Goal: Task Accomplishment & Management: Use online tool/utility

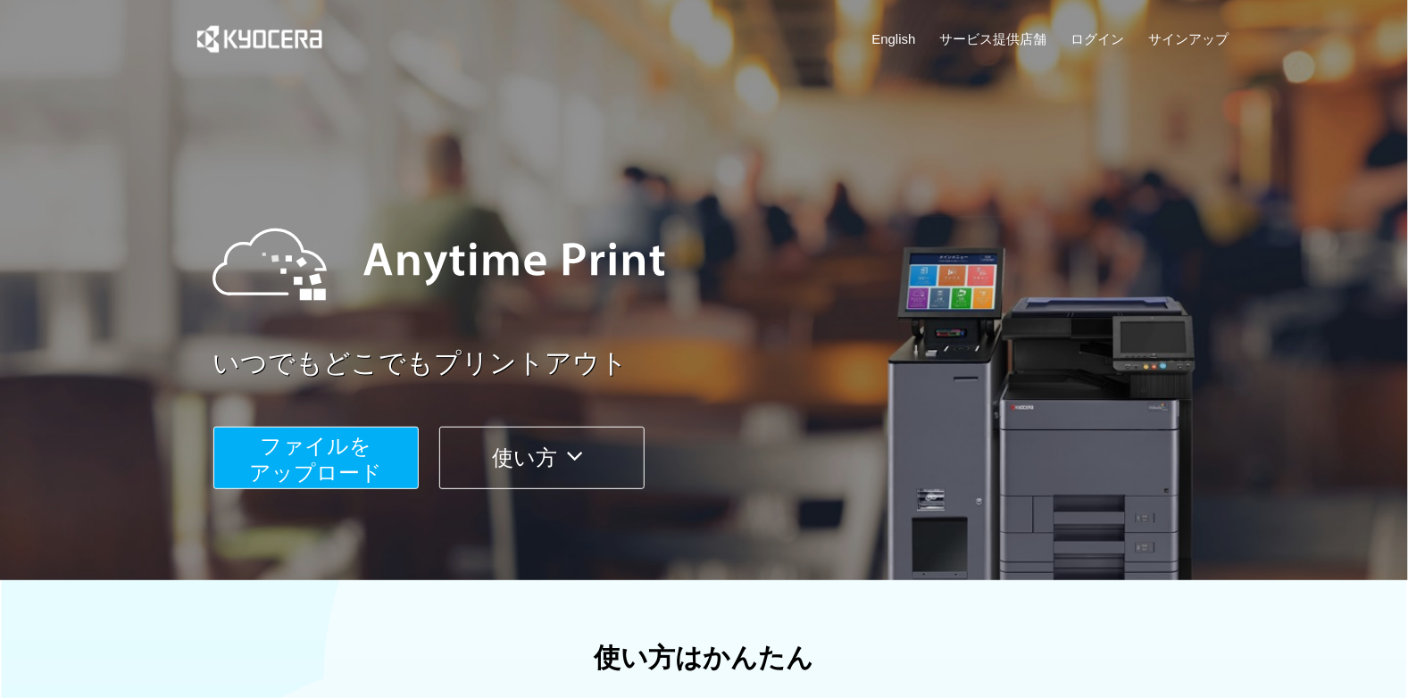
click at [344, 473] on span "ファイルを ​​アップロード" at bounding box center [315, 459] width 133 height 51
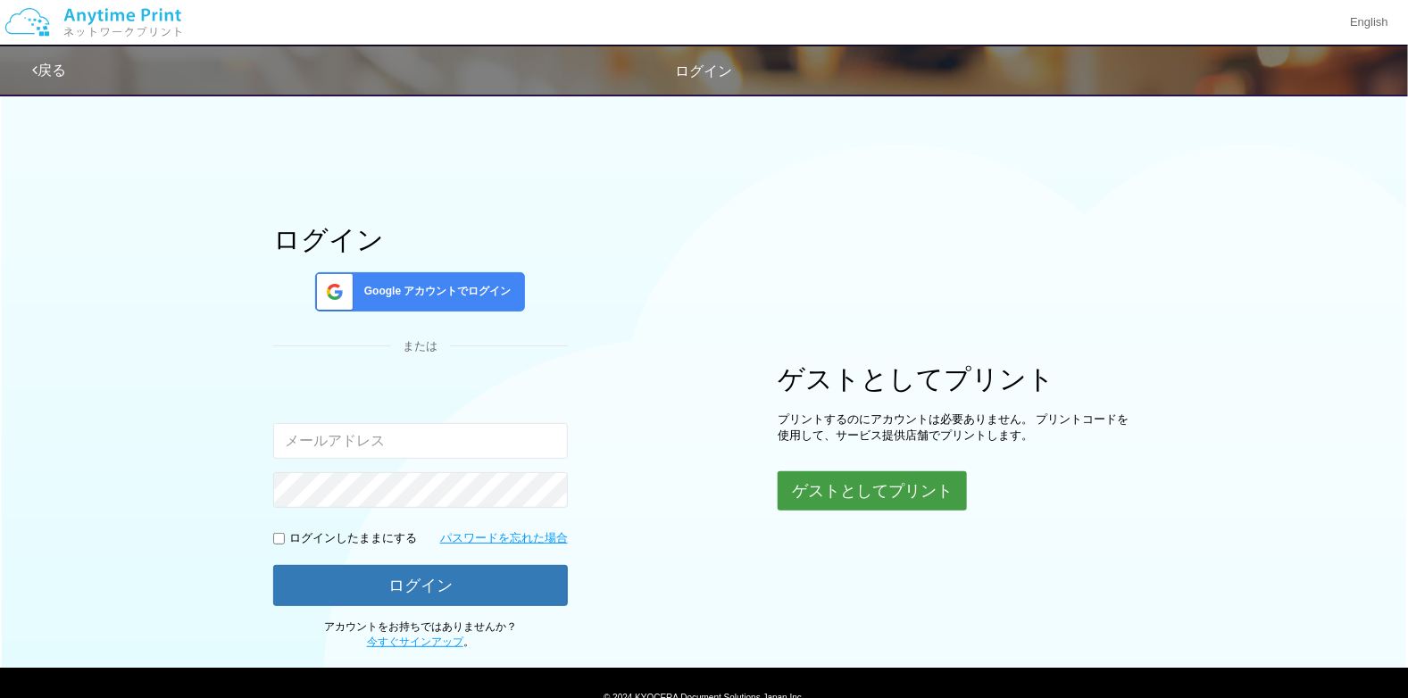
click at [824, 492] on button "ゲストとしてプリント" at bounding box center [872, 490] width 189 height 39
click at [914, 492] on button "ゲストとしてプリント" at bounding box center [872, 490] width 189 height 39
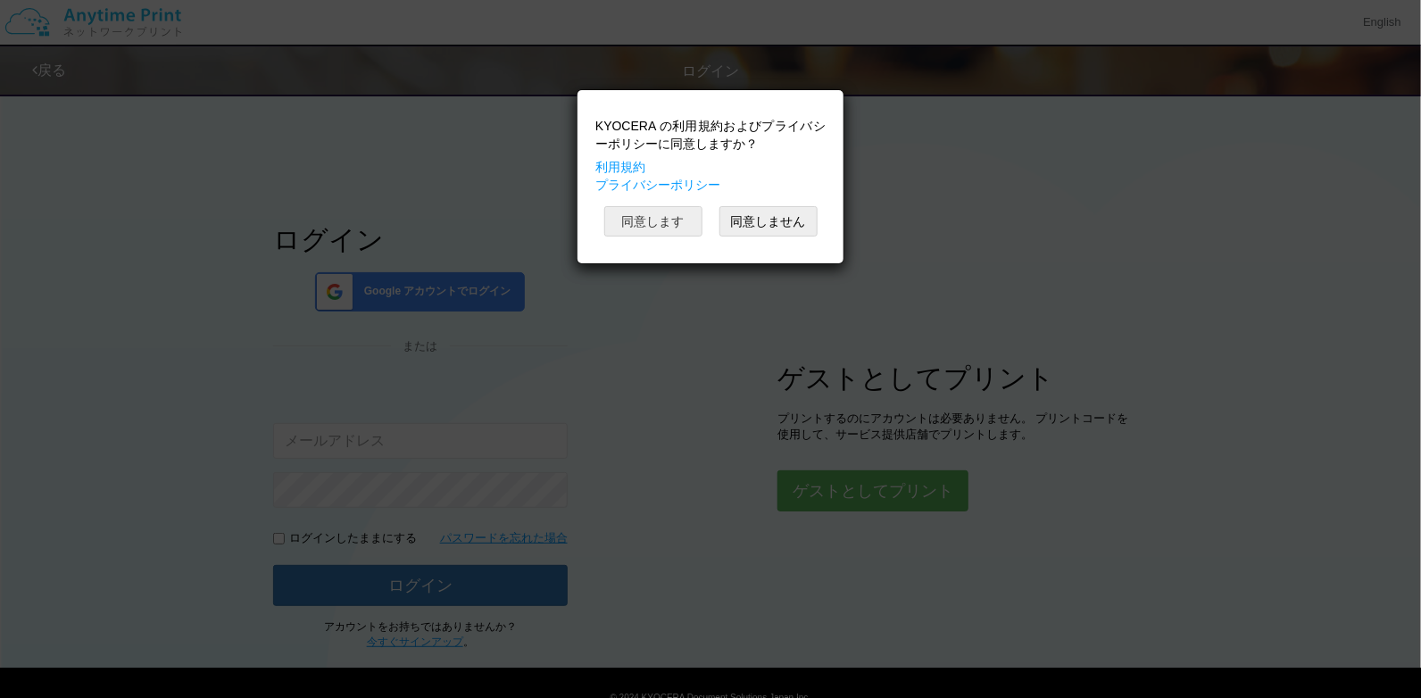
click at [666, 223] on button "同意します" at bounding box center [653, 221] width 98 height 30
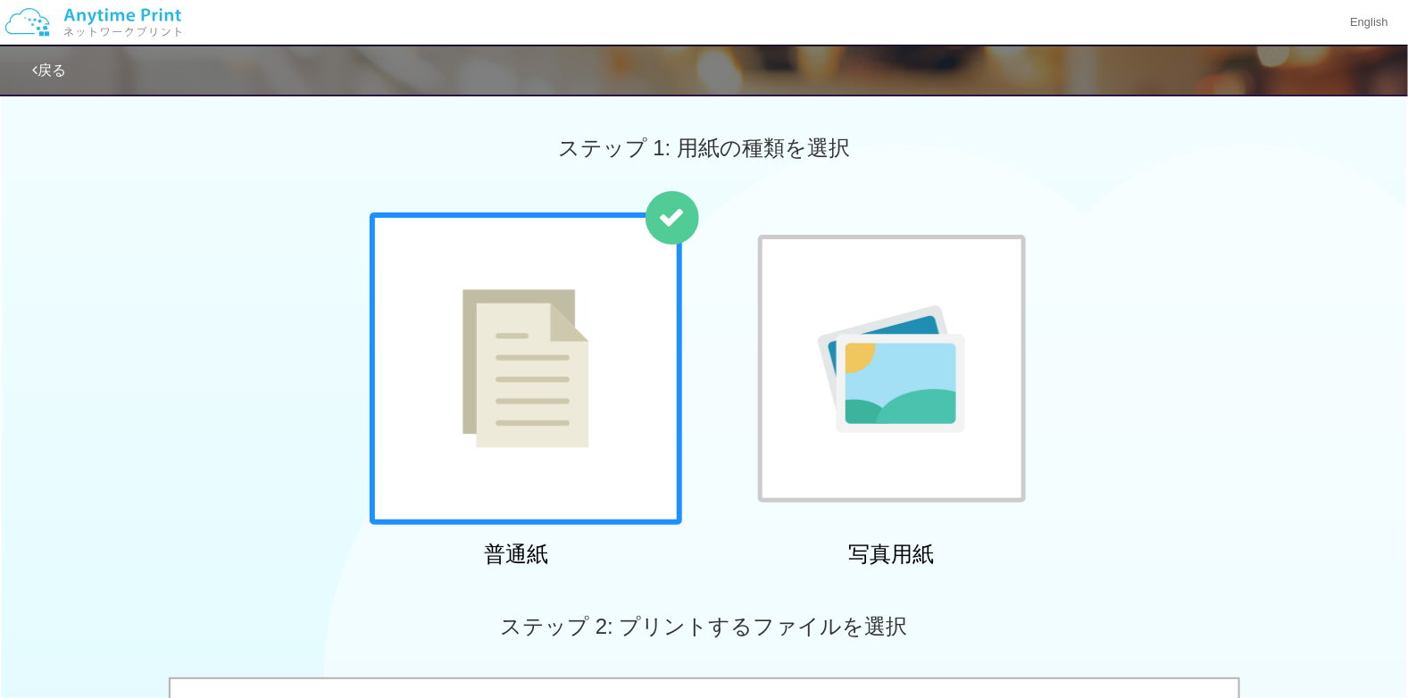
click at [639, 452] on div at bounding box center [526, 369] width 313 height 313
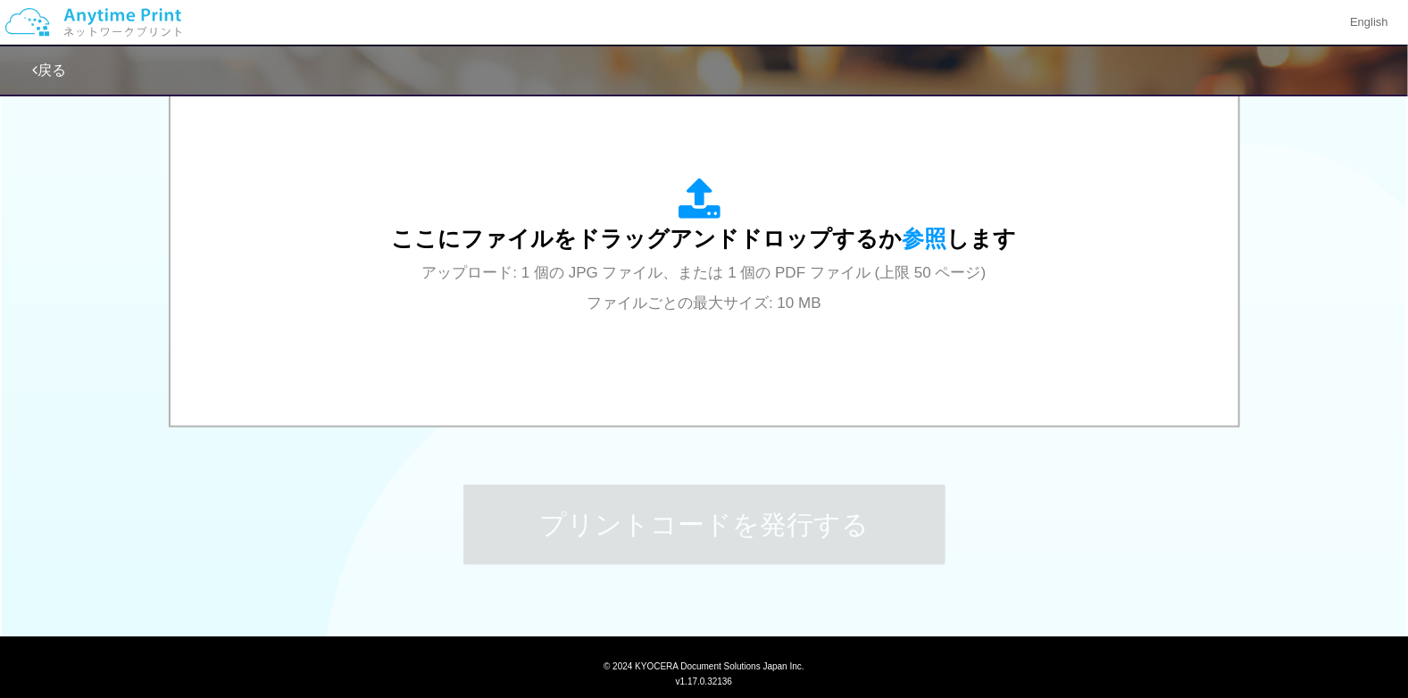
scroll to position [659, 0]
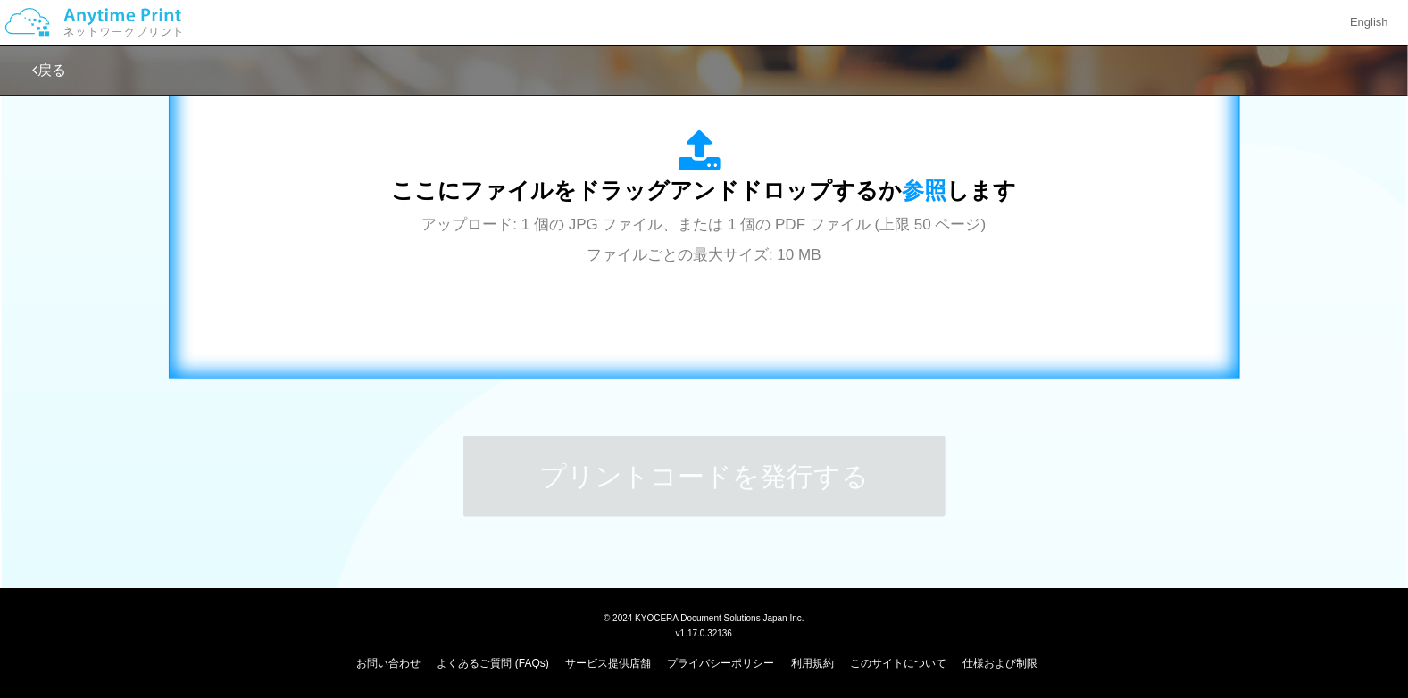
click at [680, 373] on div "ここにファイルをドラッグアンドドロップするか 参照 します アップロード: 1 個の JPG ファイル、または 1 個の PDF ファイル (上限 50 ペー…" at bounding box center [704, 199] width 1071 height 361
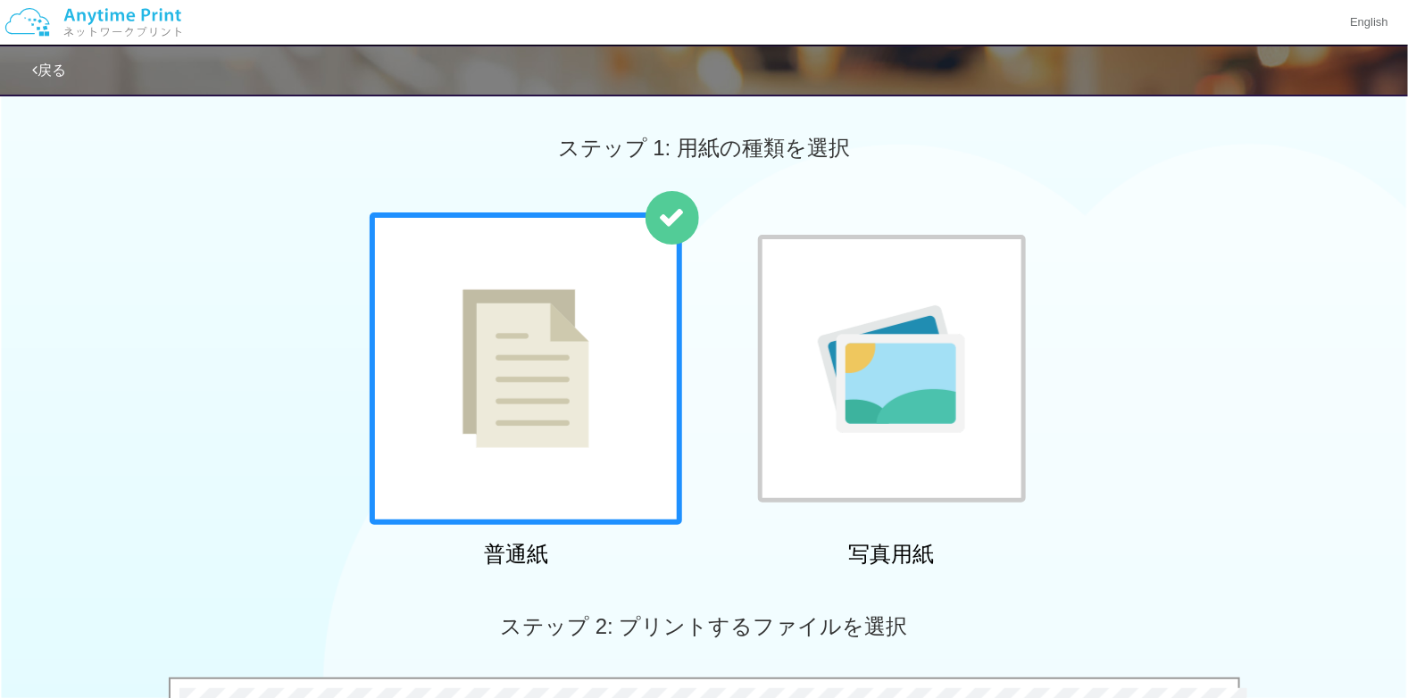
scroll to position [476, 0]
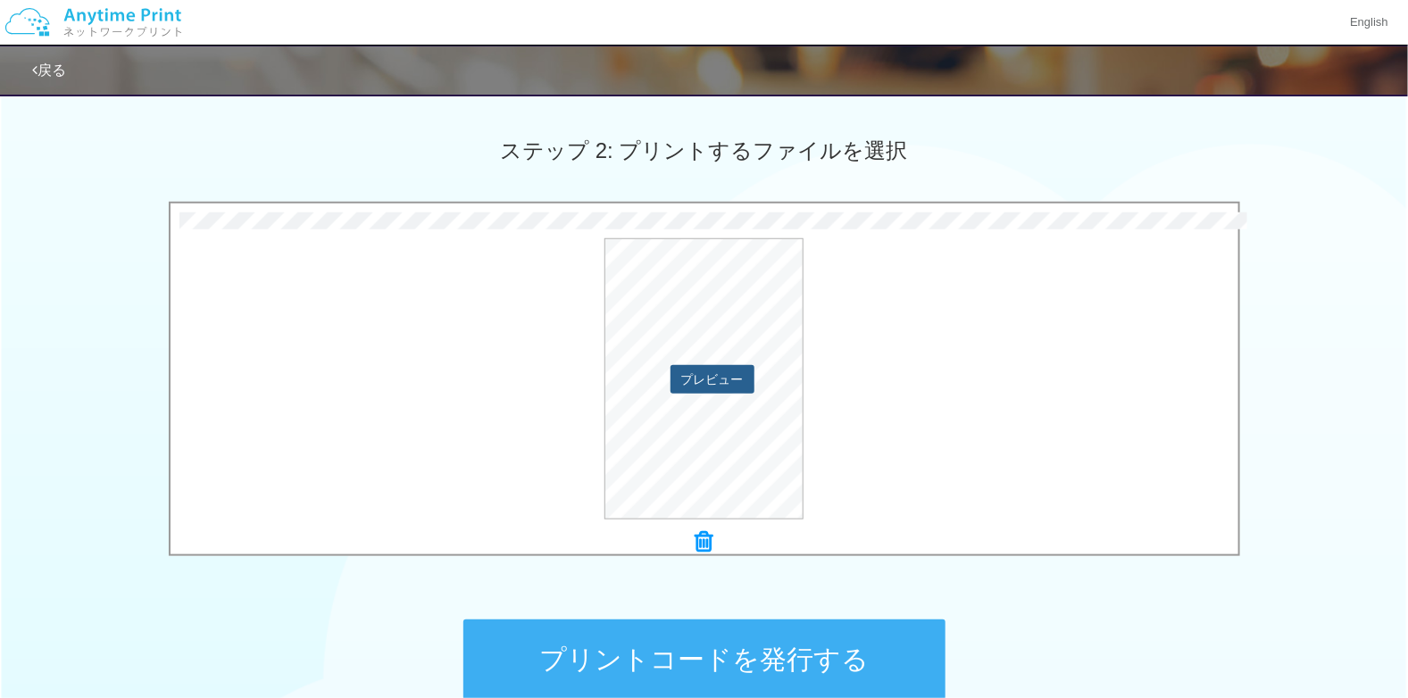
click at [738, 385] on button "プレビュー" at bounding box center [713, 379] width 84 height 29
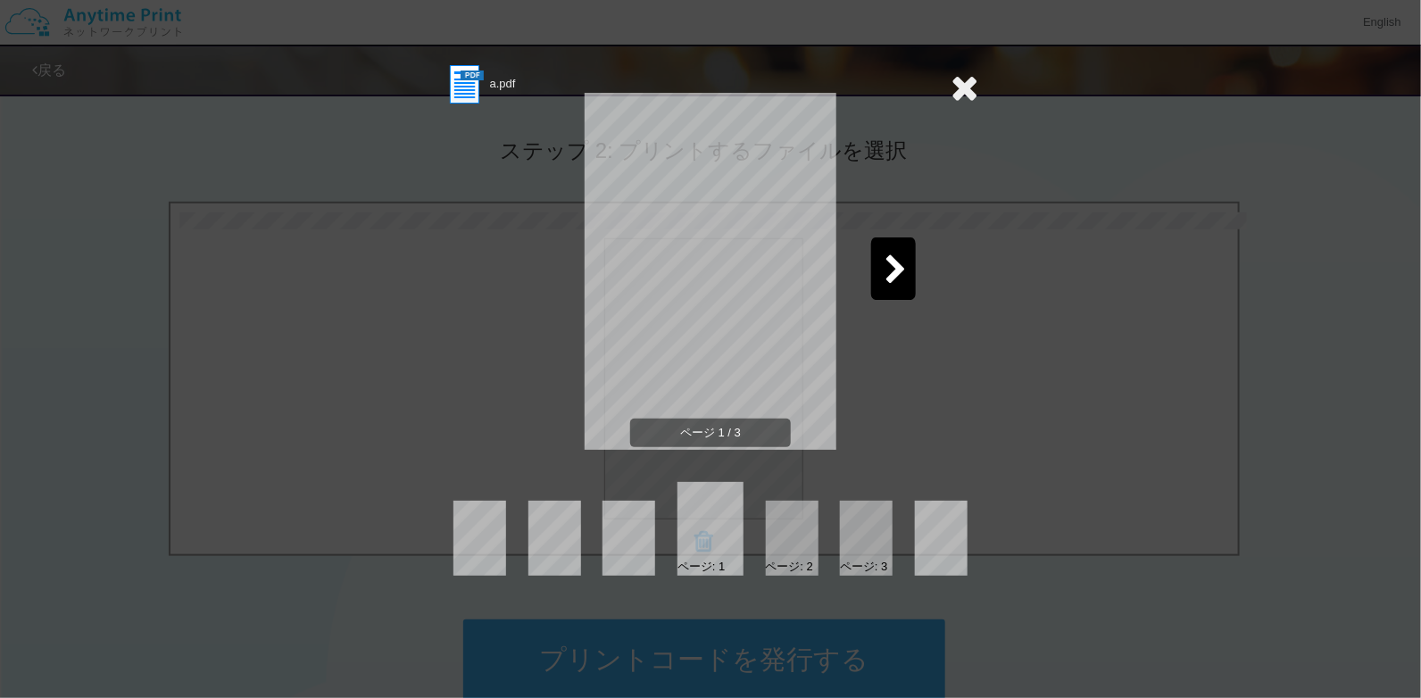
click at [795, 546] on div at bounding box center [792, 538] width 53 height 75
click at [794, 554] on div at bounding box center [792, 538] width 53 height 75
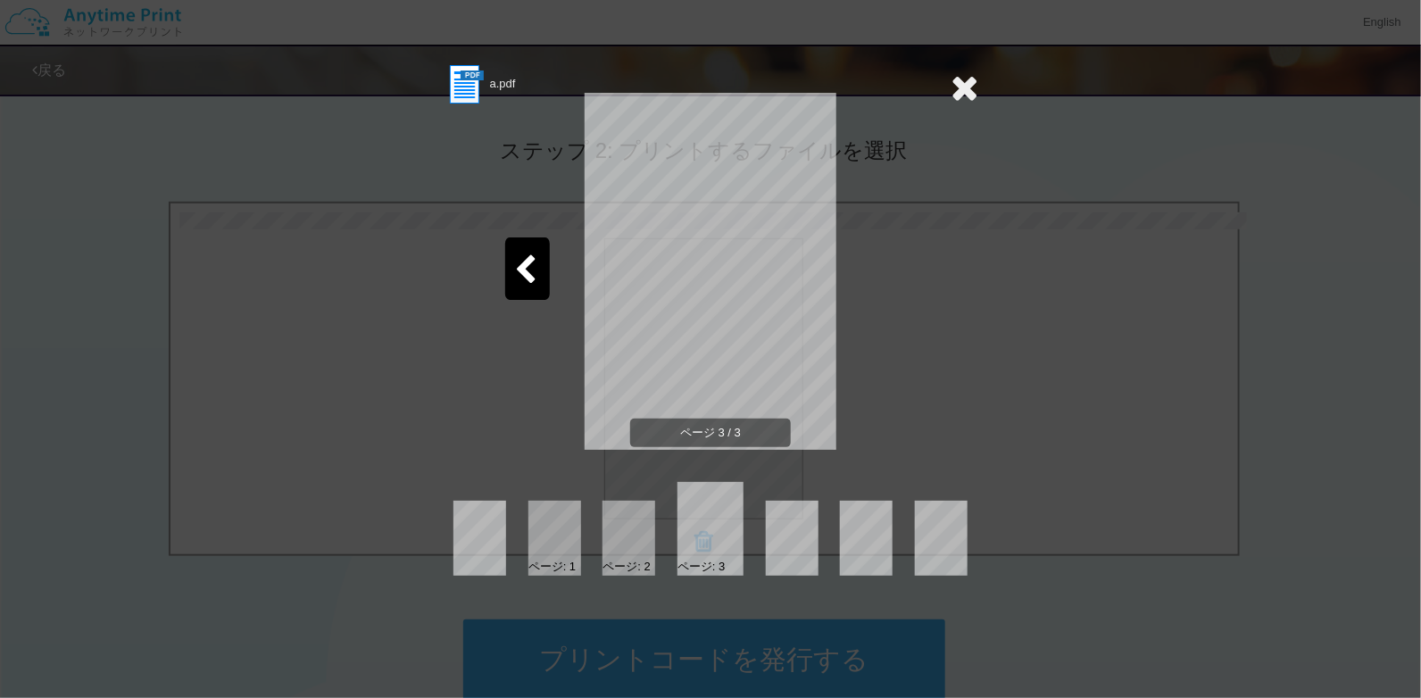
click at [874, 476] on div "a.pdf ページ 3 / 3 ページ: 1 ページ: 2 ページ: 3" at bounding box center [711, 319] width 536 height 513
click at [962, 89] on icon at bounding box center [965, 88] width 28 height 36
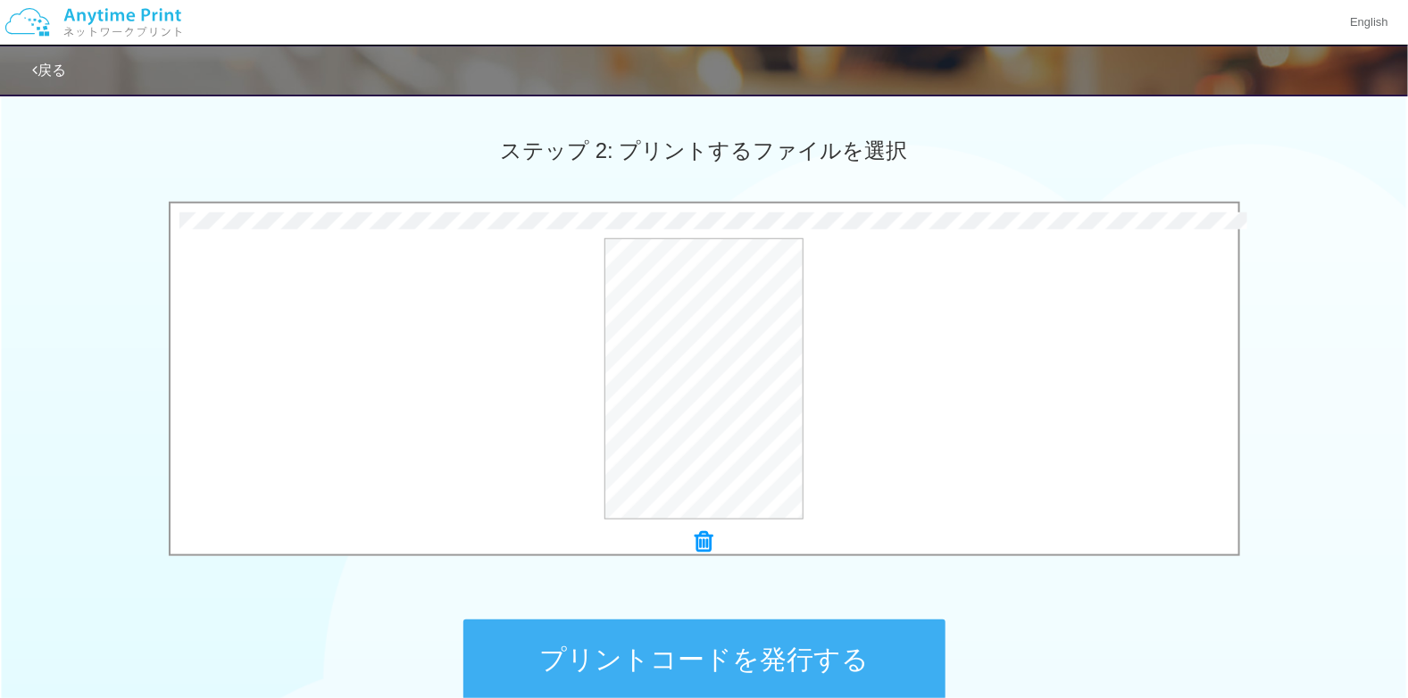
click at [770, 645] on button "プリントコードを発行する" at bounding box center [704, 660] width 482 height 80
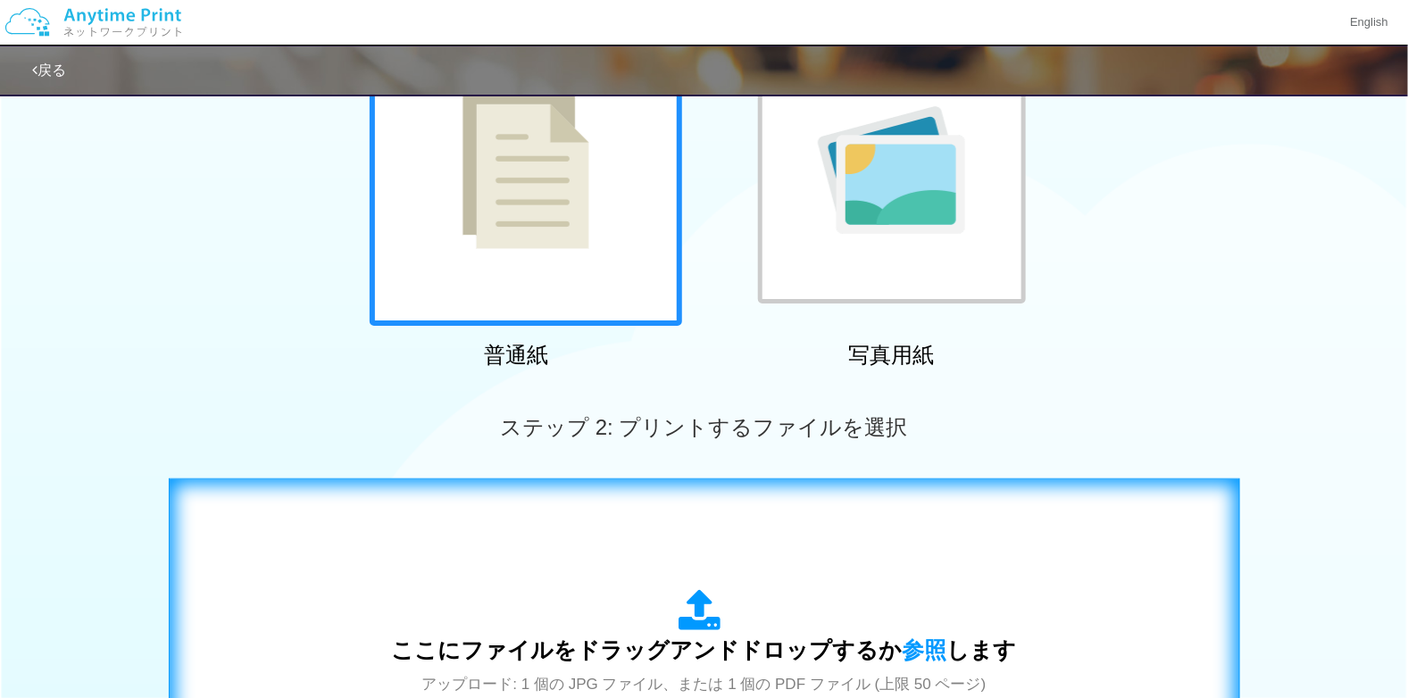
scroll to position [238, 0]
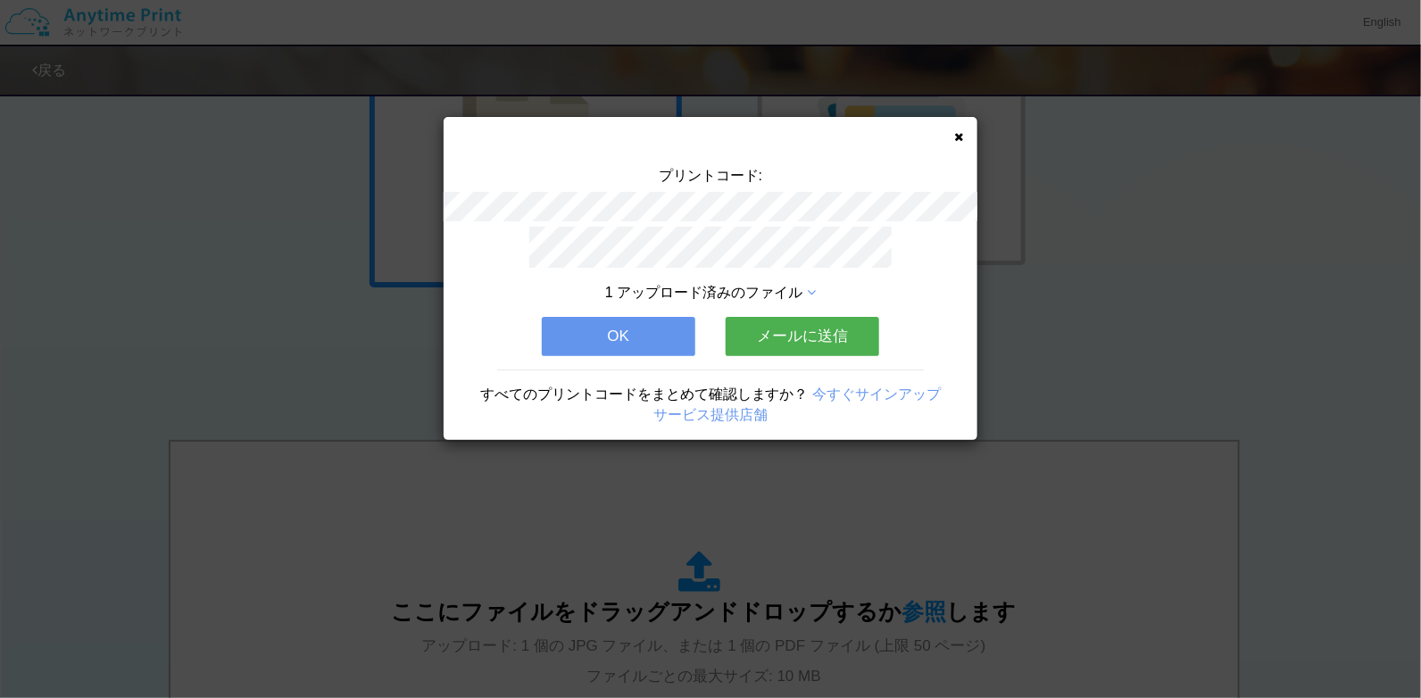
click at [679, 328] on button "OK" at bounding box center [619, 336] width 154 height 39
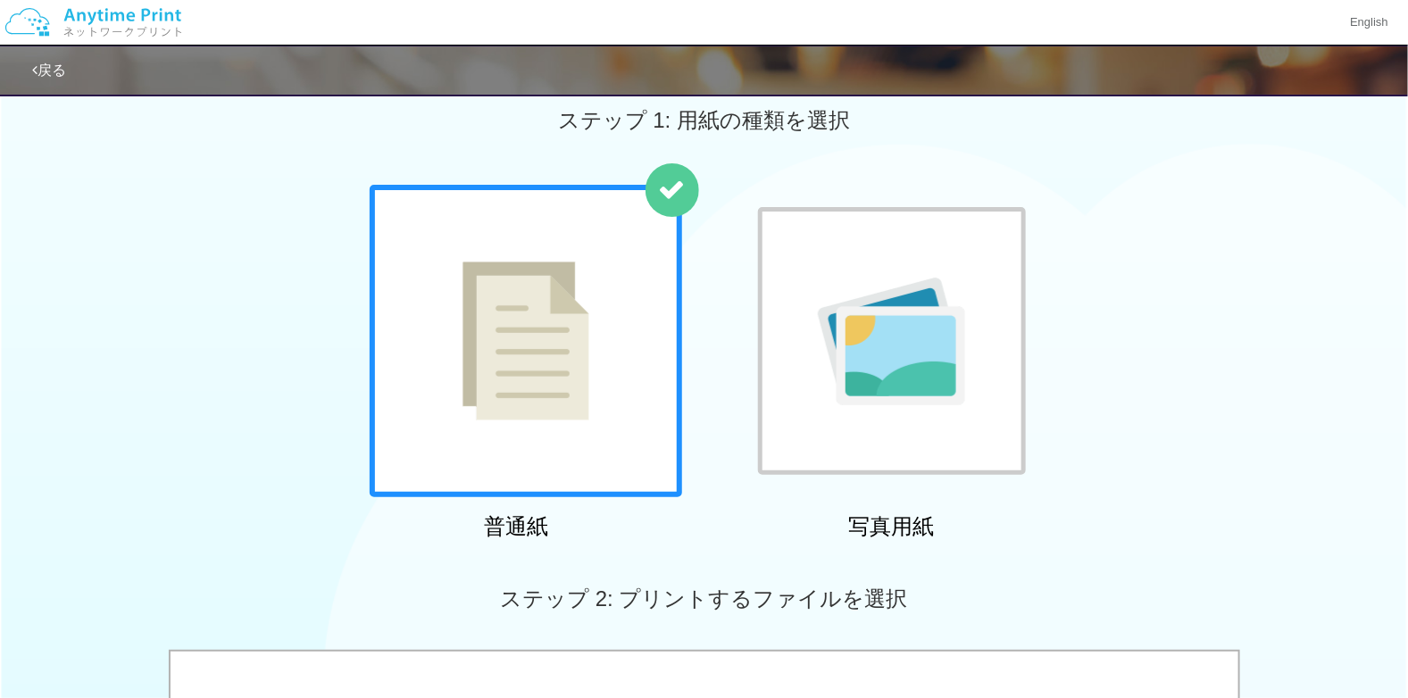
scroll to position [0, 0]
